Goal: Information Seeking & Learning: Learn about a topic

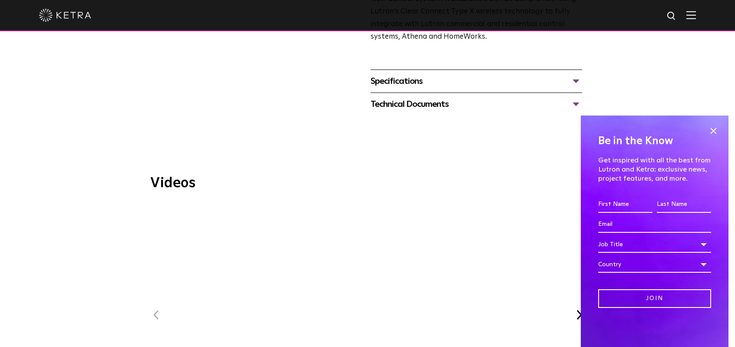
scroll to position [433, 0]
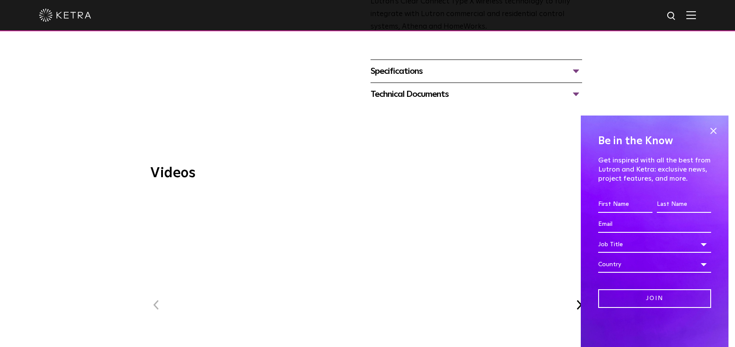
click at [396, 87] on div "Technical Documents" at bounding box center [475, 94] width 211 height 14
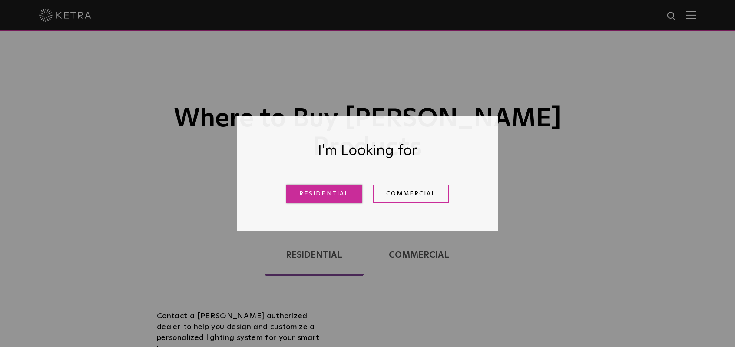
click at [329, 200] on link "Residential" at bounding box center [324, 194] width 76 height 19
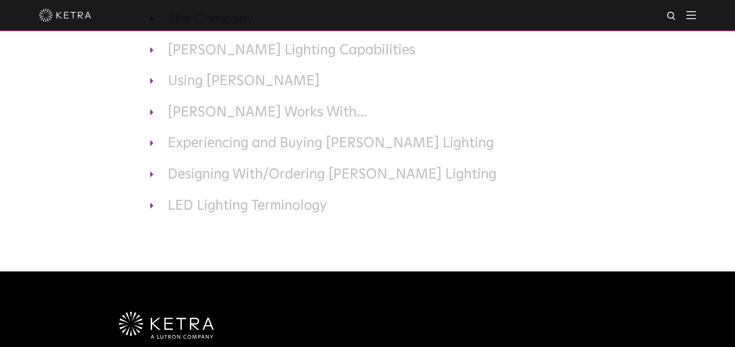
scroll to position [108, 0]
